Goal: Transaction & Acquisition: Purchase product/service

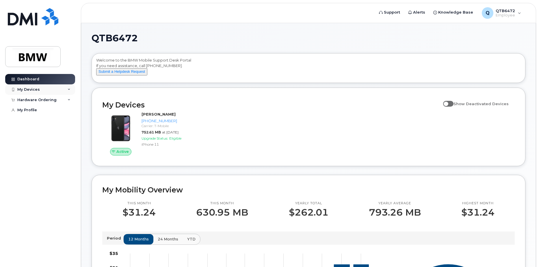
click at [52, 88] on div "My Devices" at bounding box center [40, 89] width 70 height 10
click at [49, 133] on div "Hardware Ordering" at bounding box center [36, 131] width 39 height 5
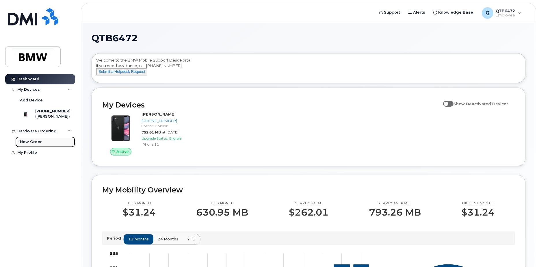
click at [44, 147] on link "New Order" at bounding box center [45, 141] width 60 height 11
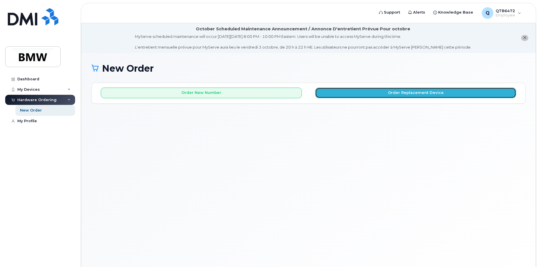
click at [409, 93] on button "Order Replacement Device" at bounding box center [415, 92] width 201 height 11
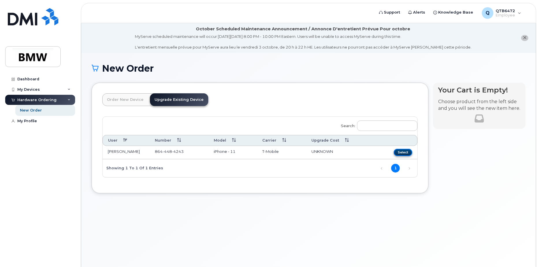
click at [399, 150] on button "Select" at bounding box center [403, 152] width 18 height 7
